Goal: Information Seeking & Learning: Learn about a topic

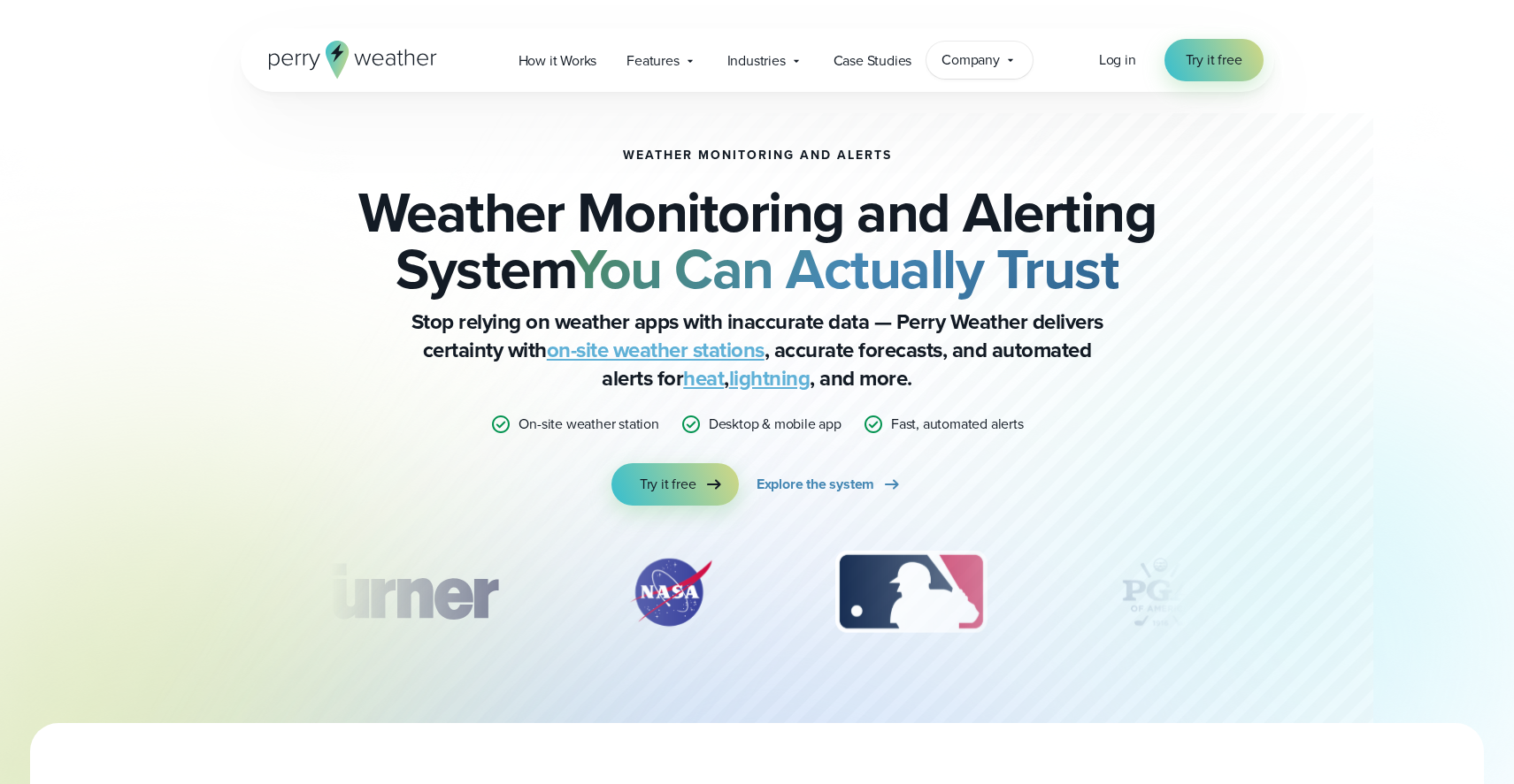
click at [961, 60] on span "Company" at bounding box center [970, 60] width 59 height 21
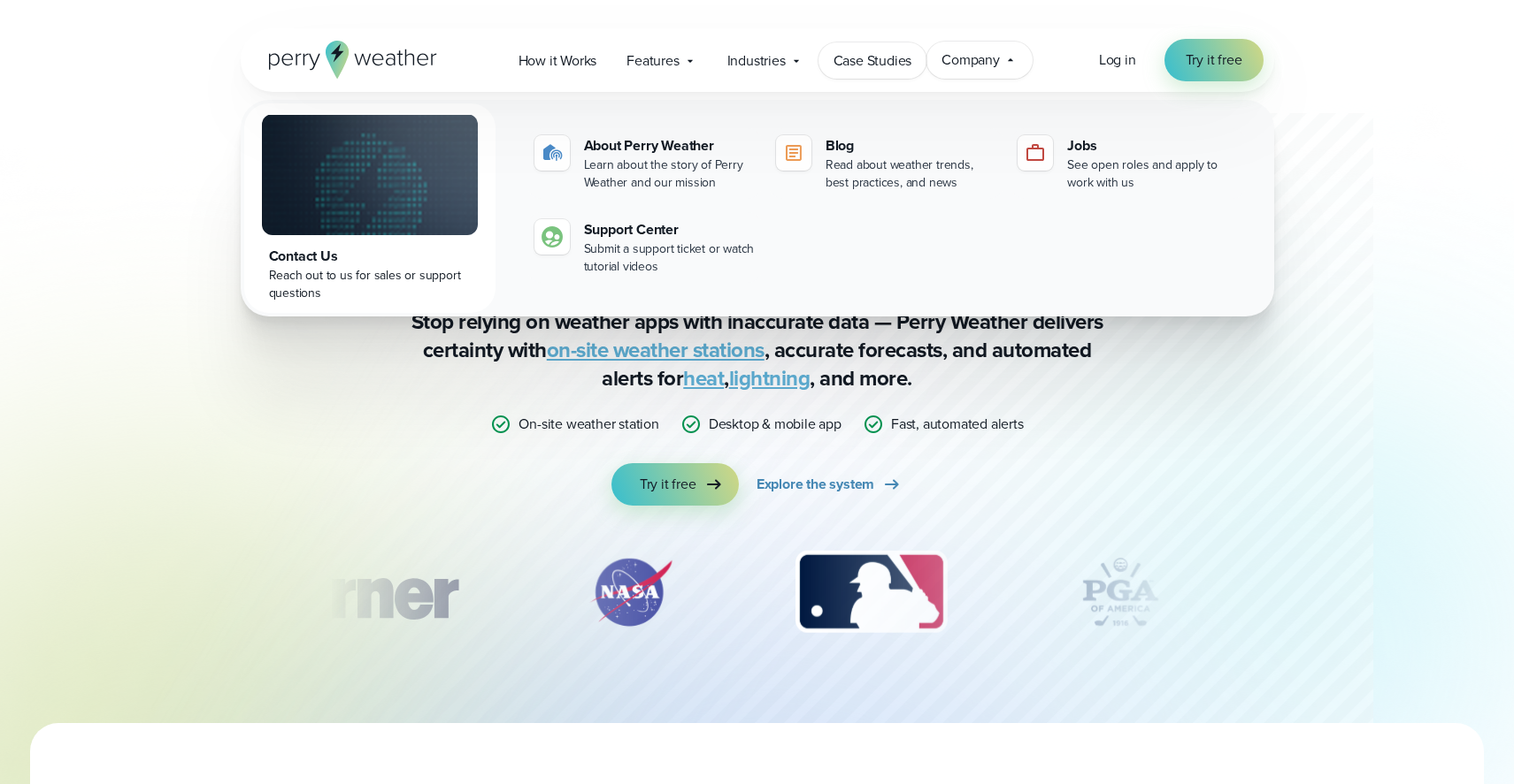
click at [895, 64] on span "Case Studies" at bounding box center [872, 61] width 78 height 21
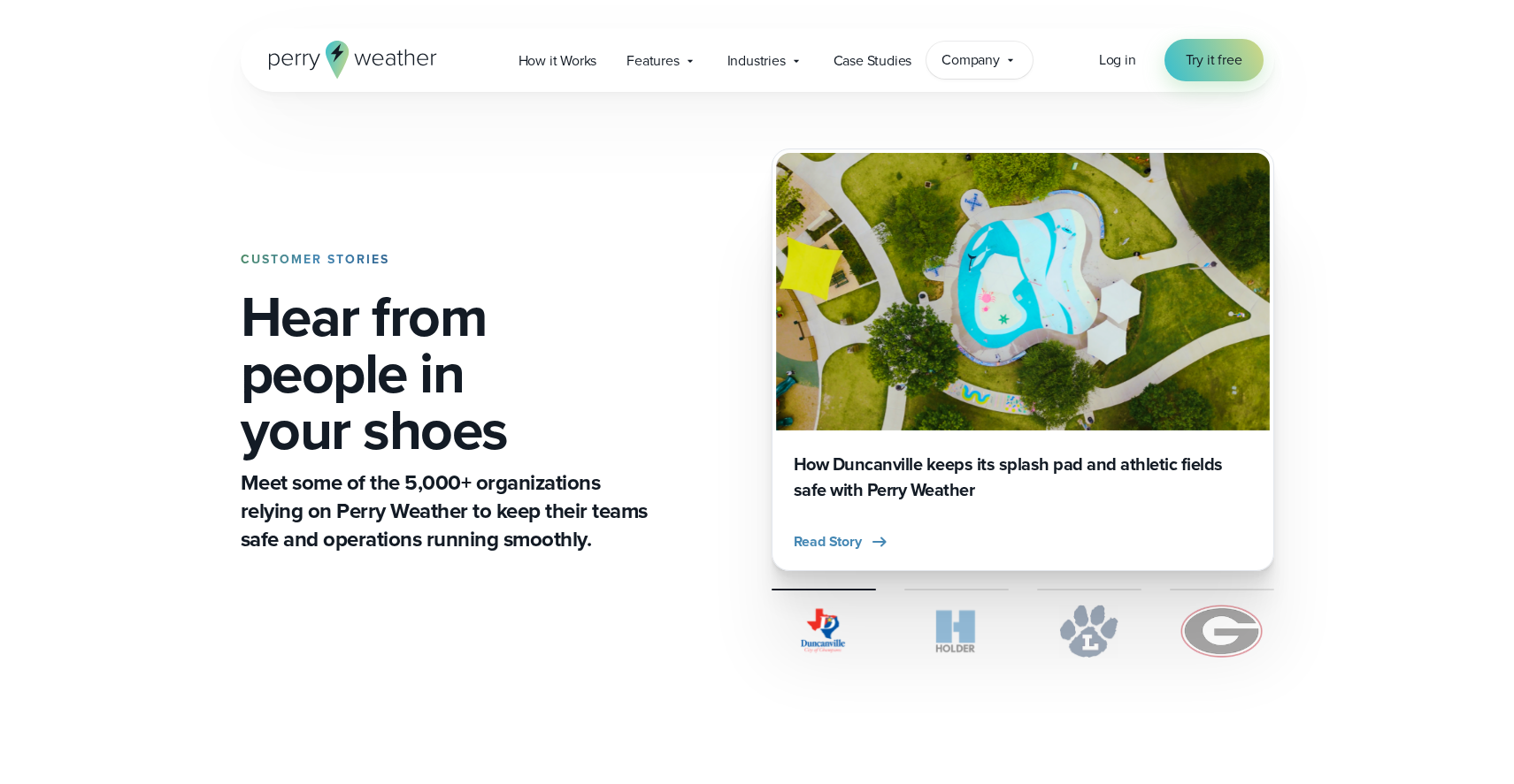
click at [971, 69] on span "Company" at bounding box center [970, 60] width 59 height 21
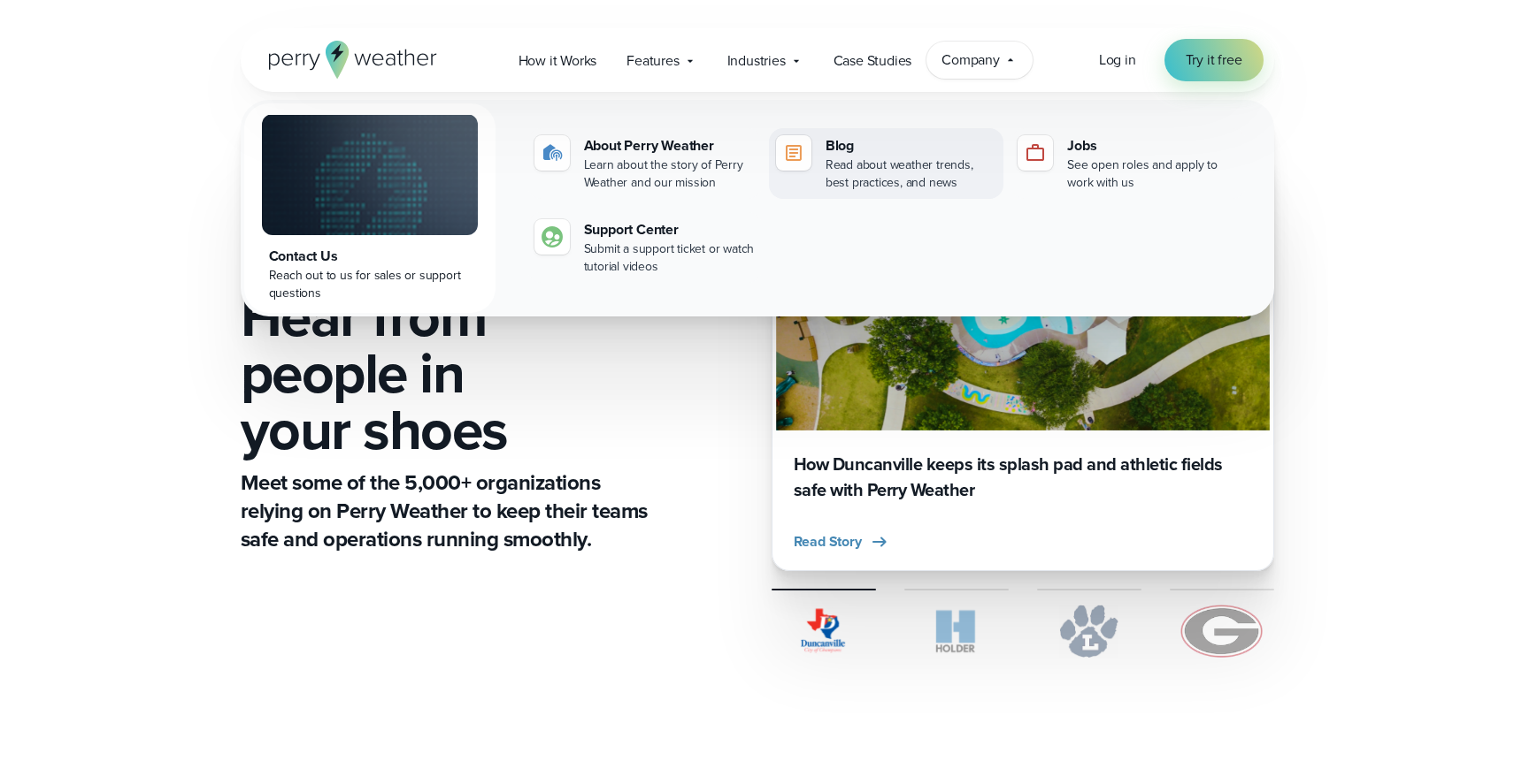
click at [855, 153] on div "Blog" at bounding box center [910, 145] width 171 height 21
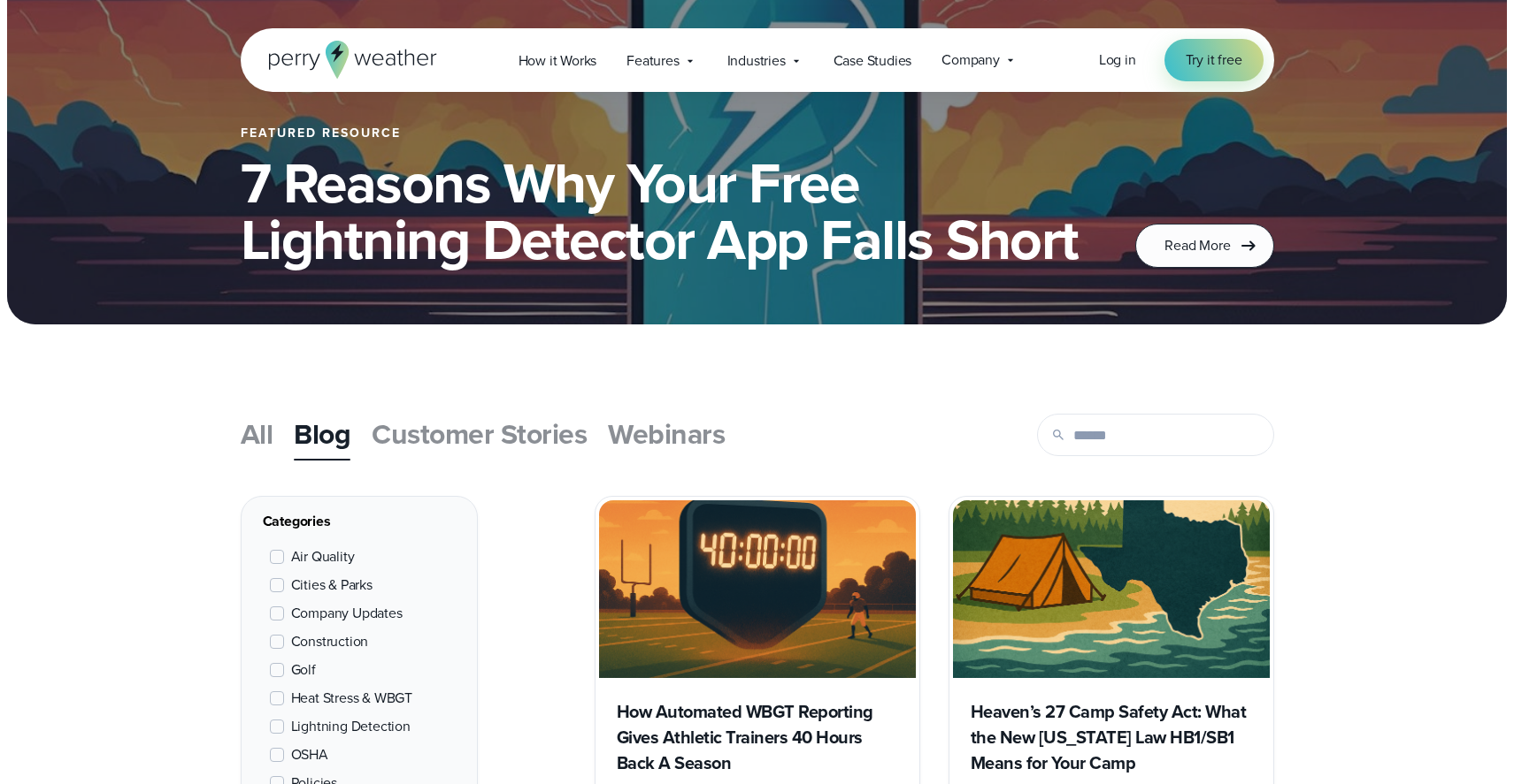
scroll to position [291, 0]
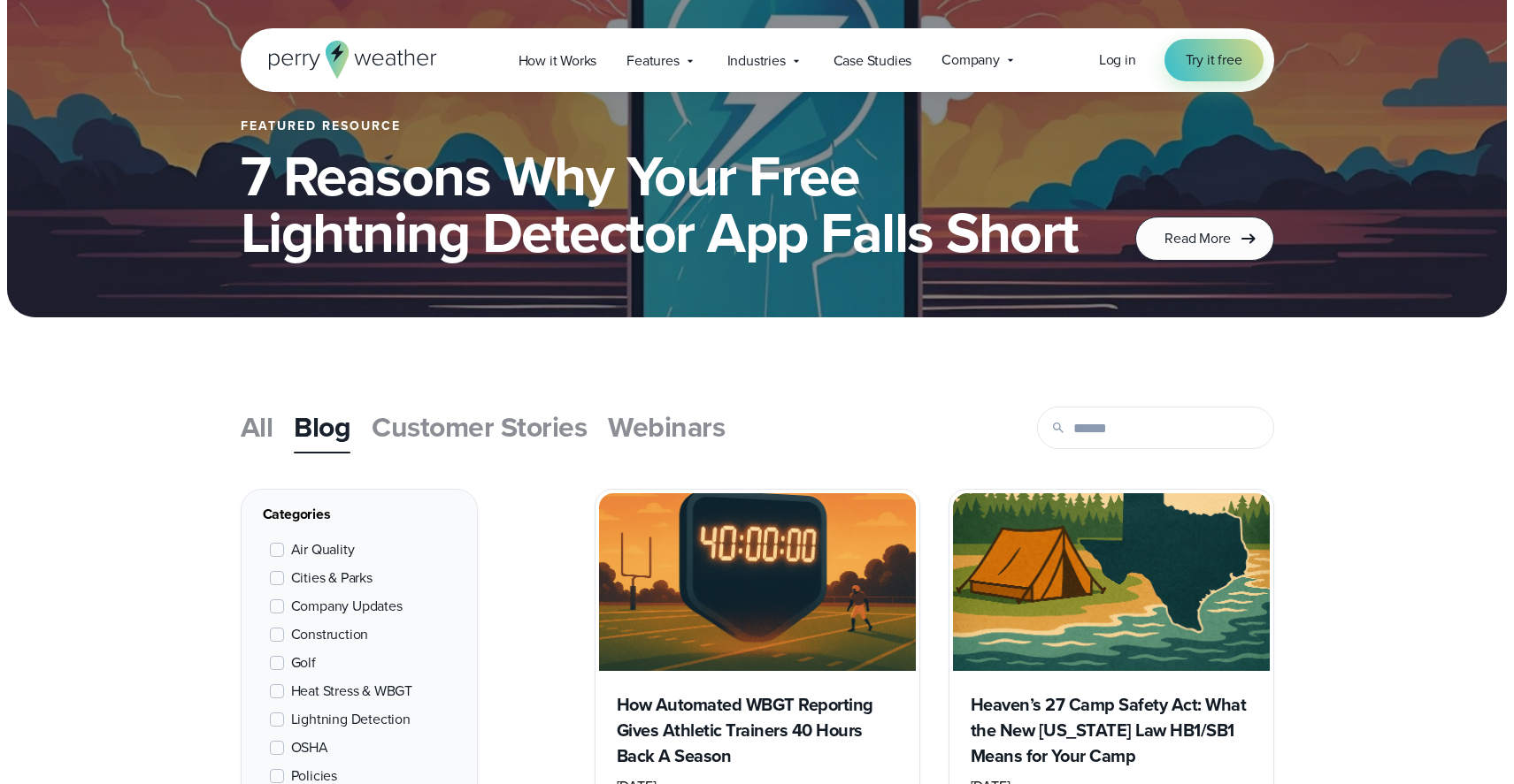
click at [256, 432] on span "All" at bounding box center [256, 427] width 33 height 43
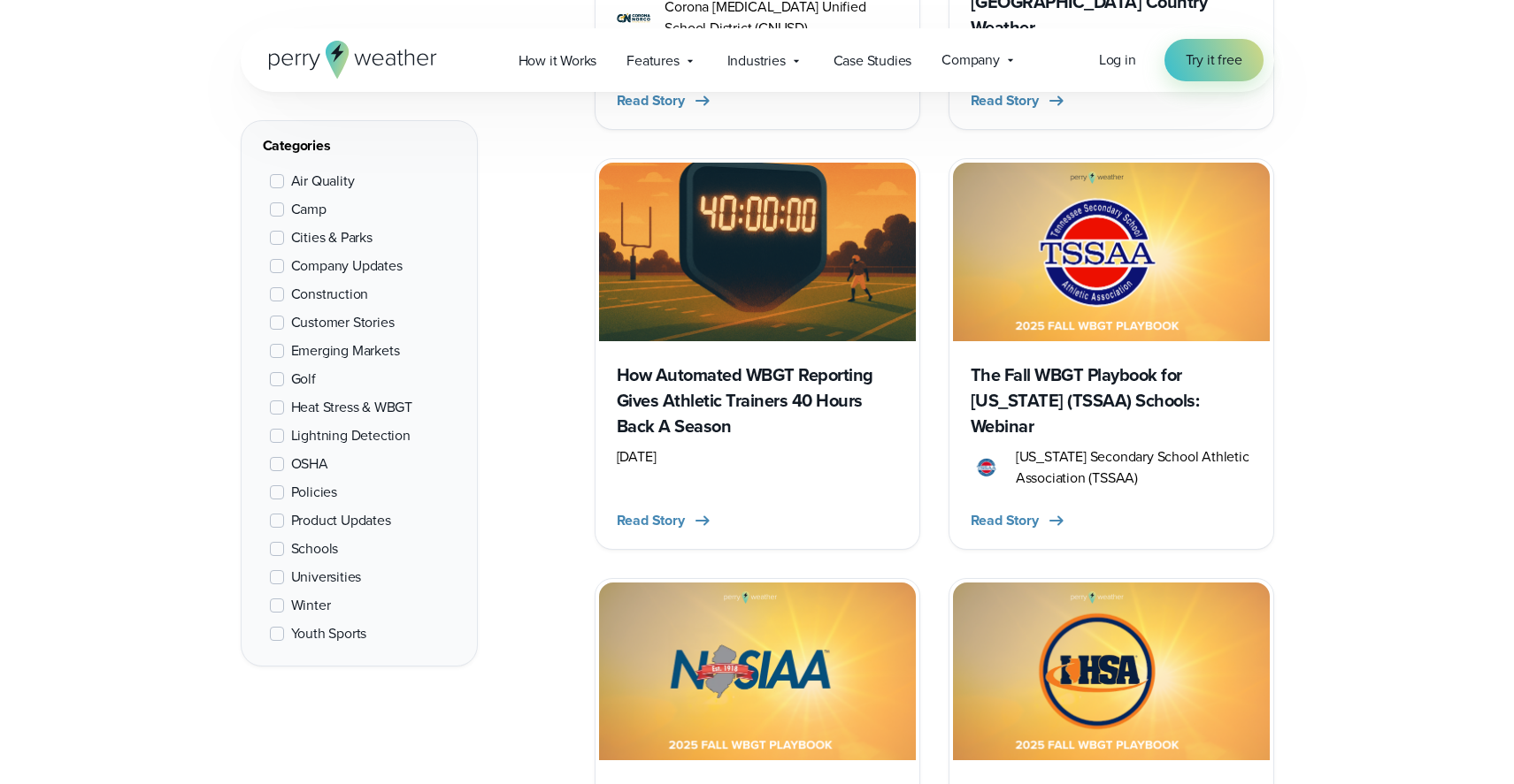
scroll to position [658, 0]
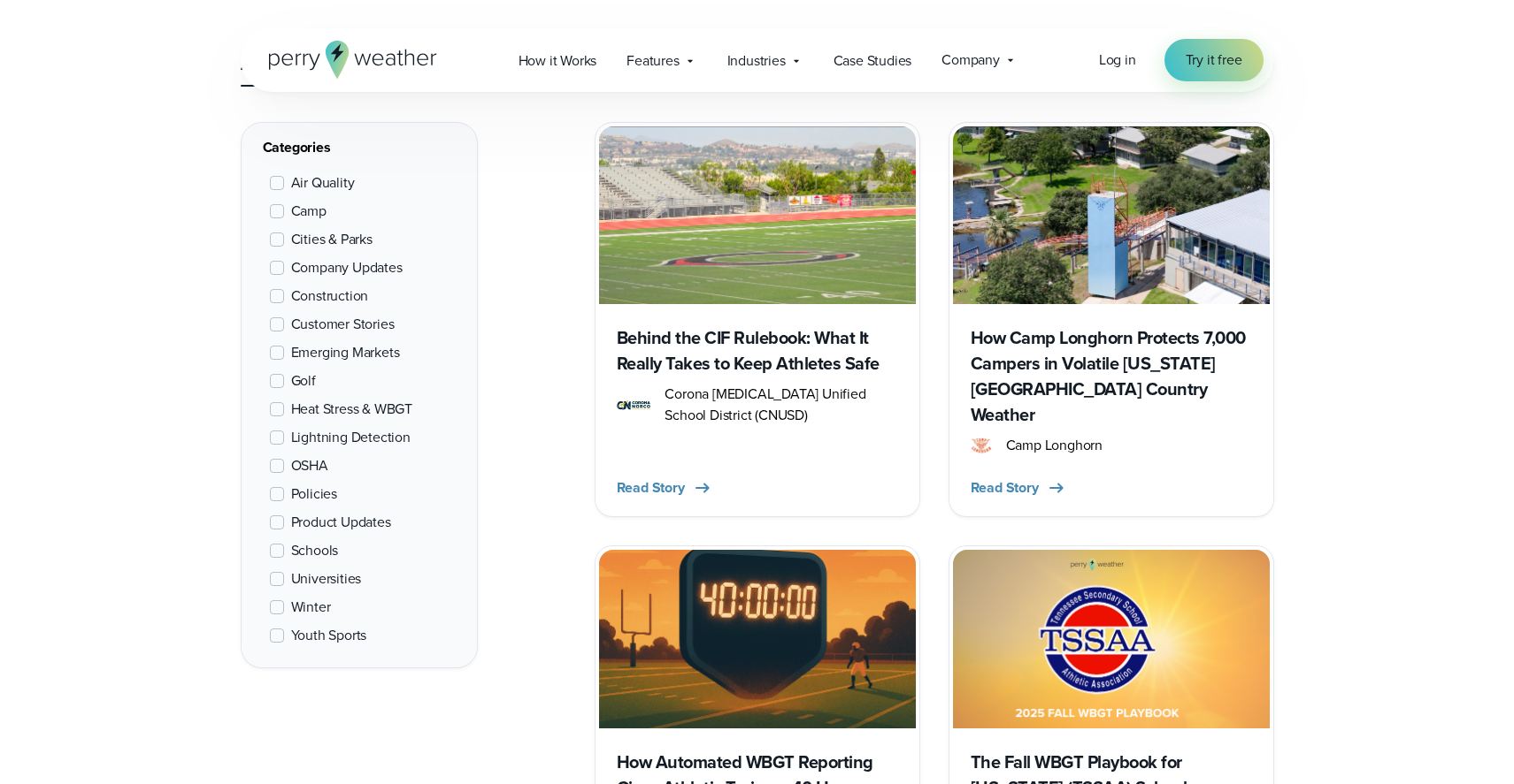
click at [1060, 347] on h3 "How Camp Longhorn Protects 7,000 Campers in Volatile [US_STATE][GEOGRAPHIC_DATA…" at bounding box center [1111, 376] width 281 height 102
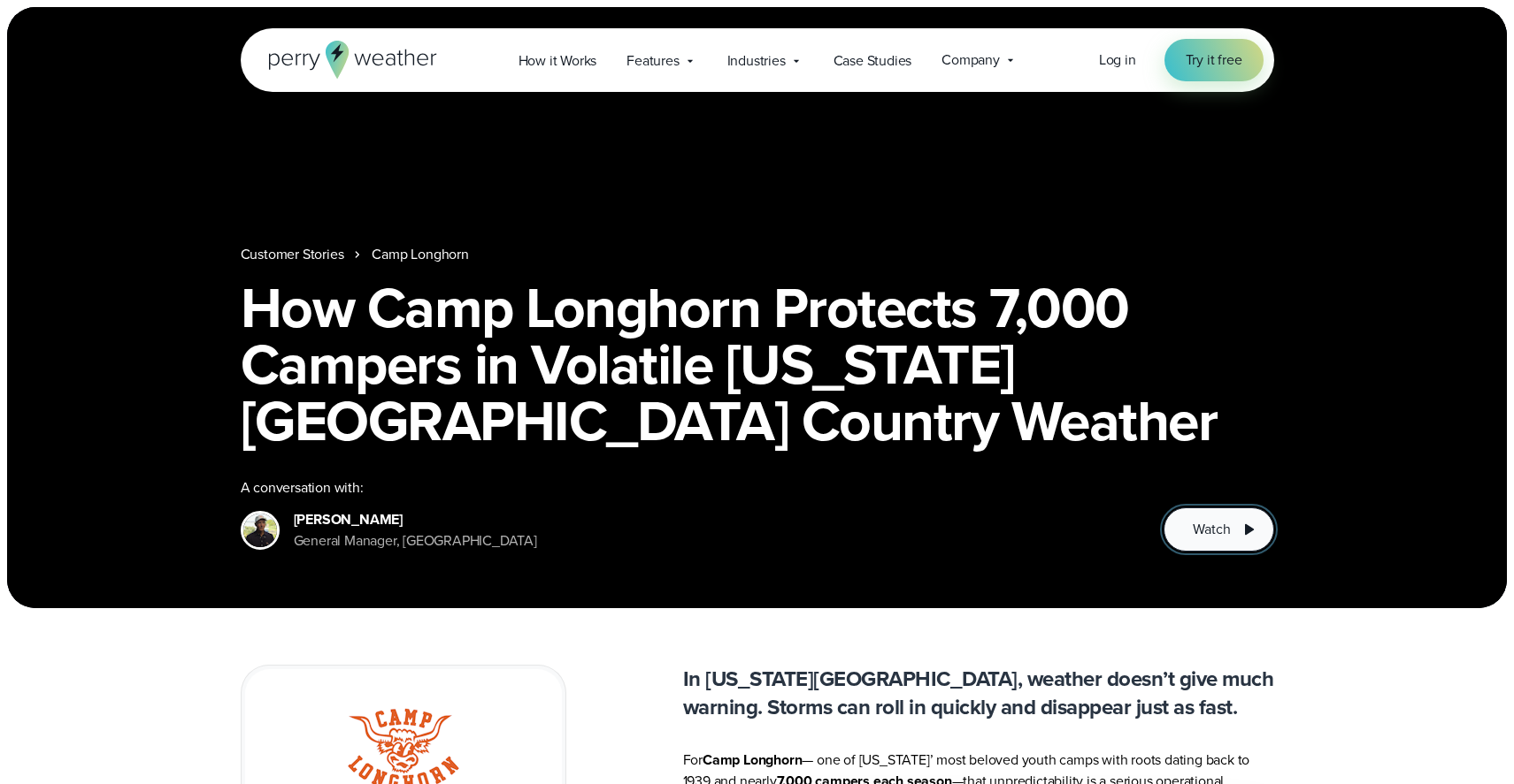
click at [1192, 532] on span "Watch" at bounding box center [1210, 529] width 37 height 21
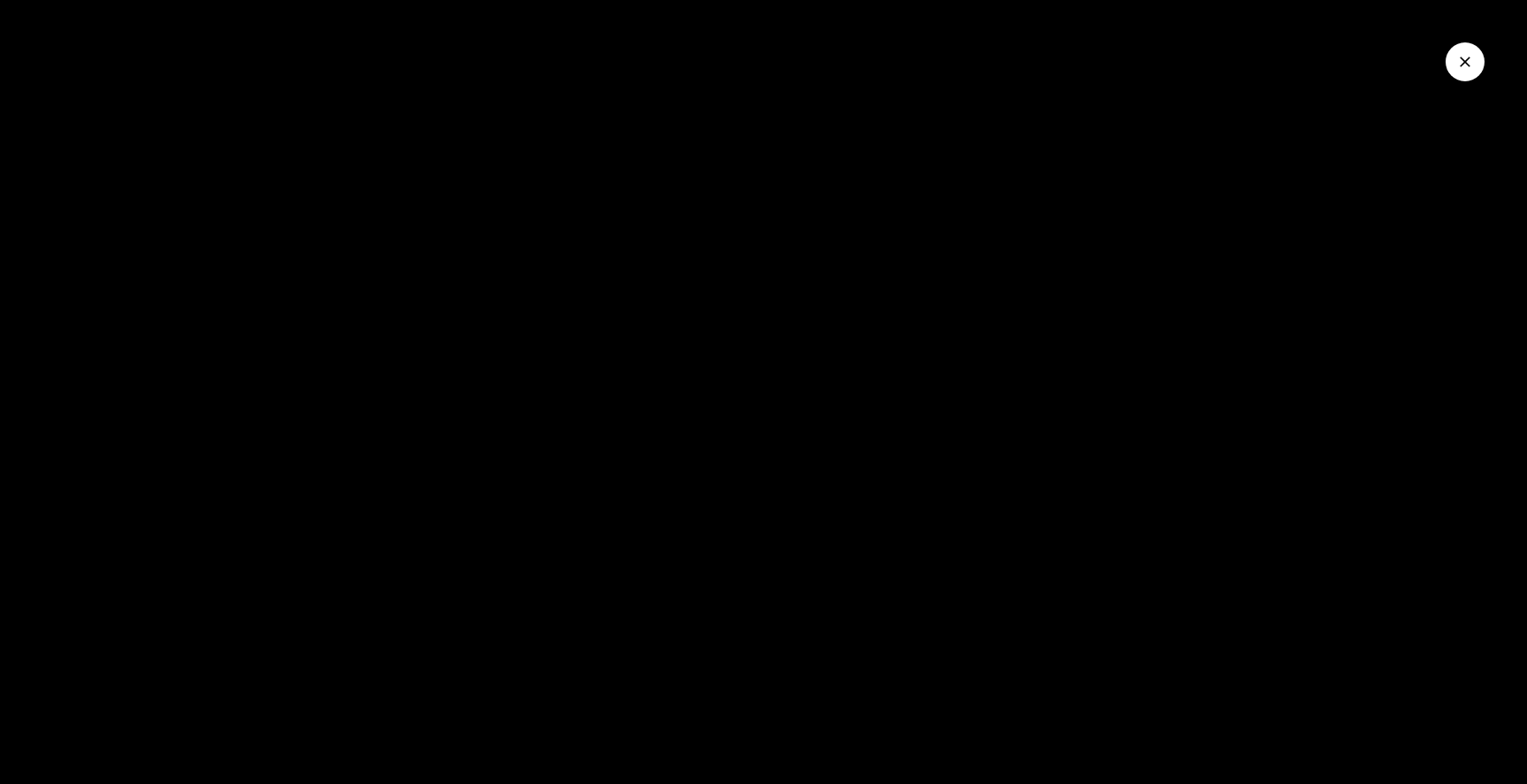
click at [1466, 68] on icon "Close Video" at bounding box center [1465, 62] width 18 height 18
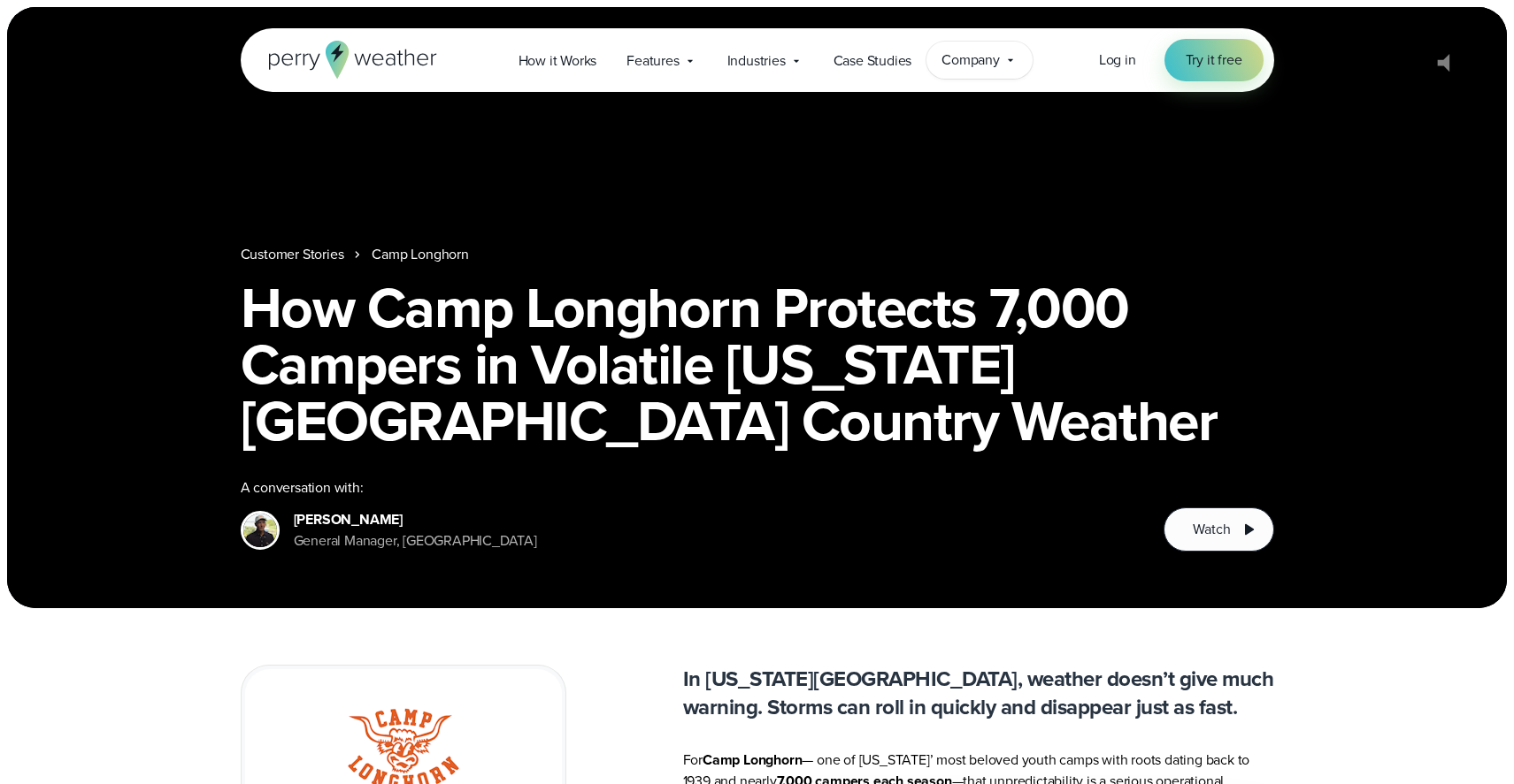
click at [969, 66] on span "Company" at bounding box center [970, 60] width 59 height 21
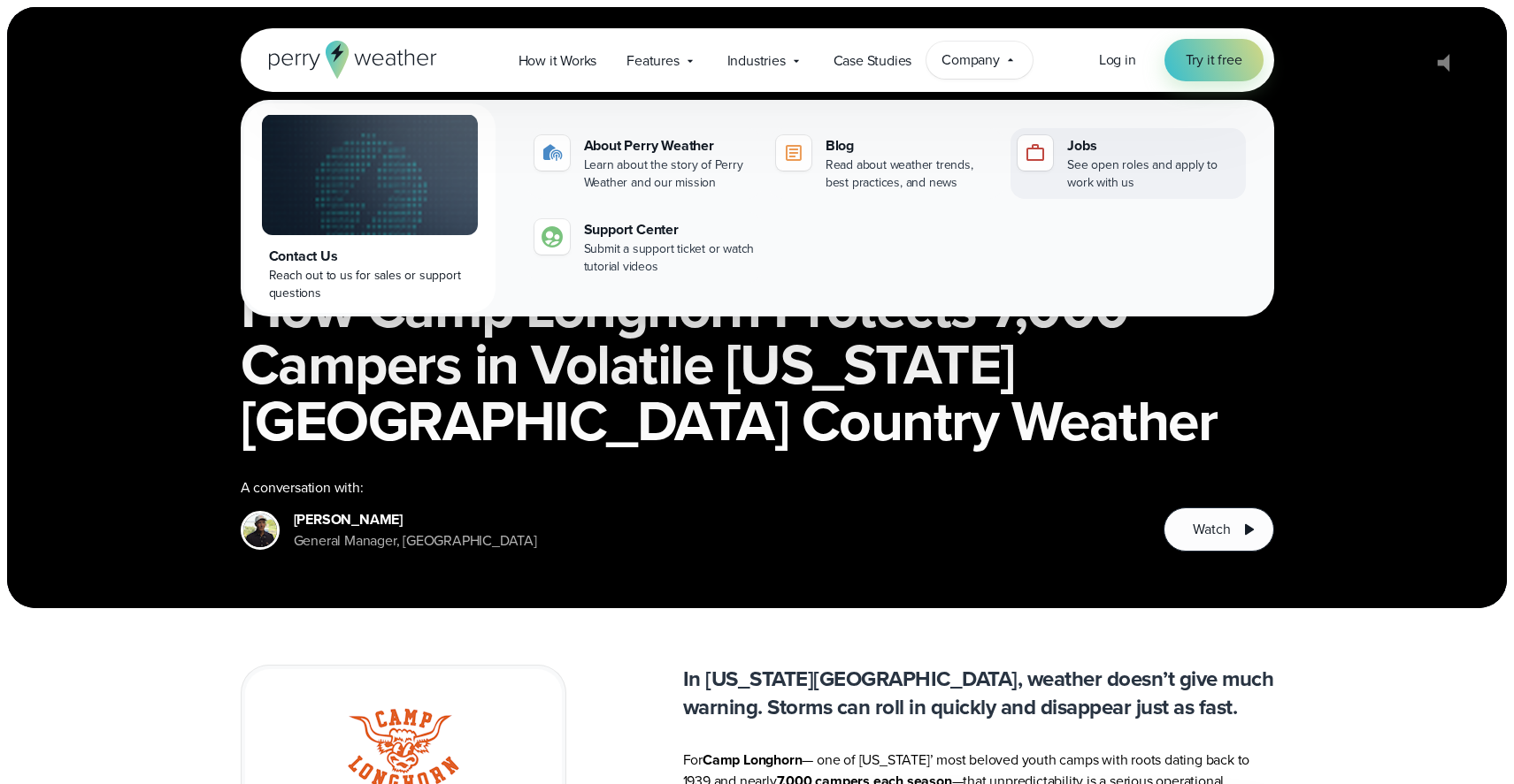
click at [1123, 162] on div "See open roles and apply to work with us" at bounding box center [1153, 175] width 171 height 36
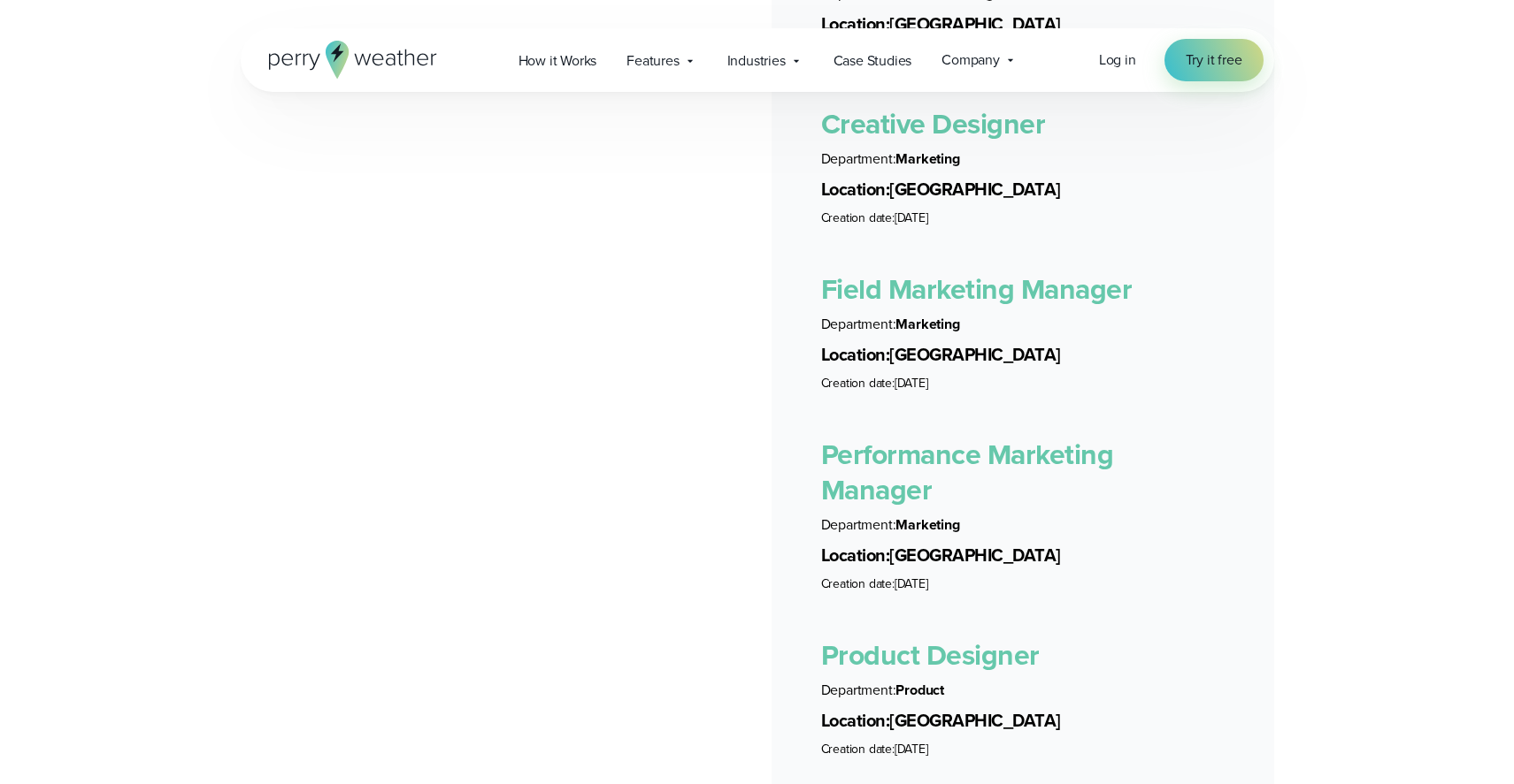
scroll to position [3512, 0]
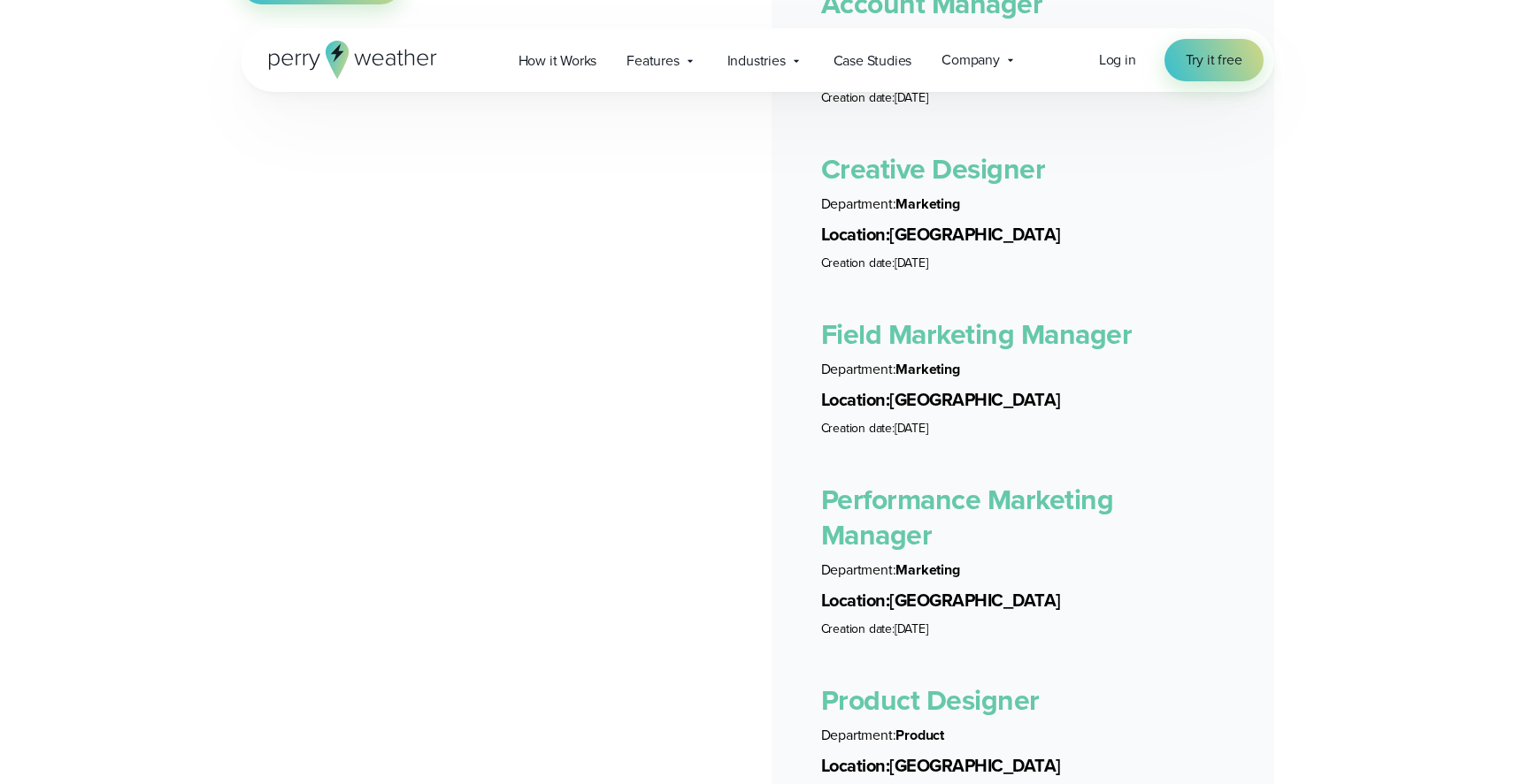
click at [979, 493] on link "Performance Marketing Manager" at bounding box center [967, 517] width 293 height 77
